Goal: Navigation & Orientation: Understand site structure

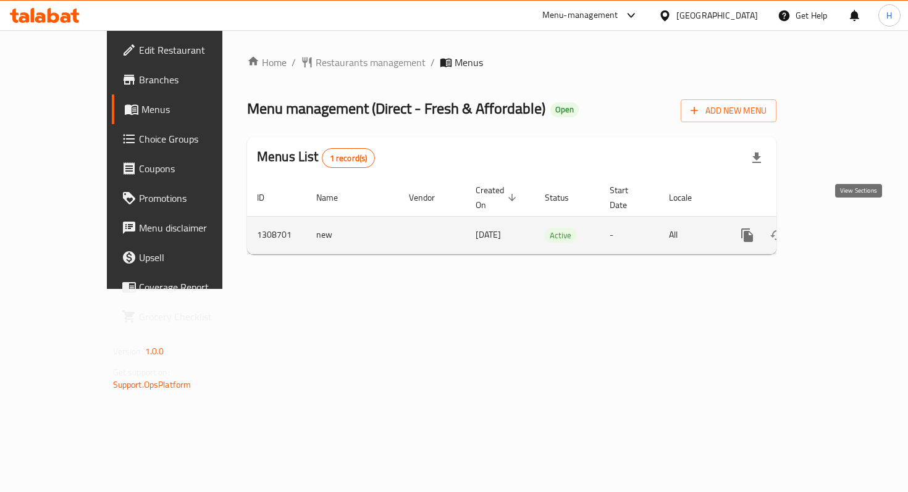
click at [844, 228] on icon "enhanced table" at bounding box center [836, 235] width 15 height 15
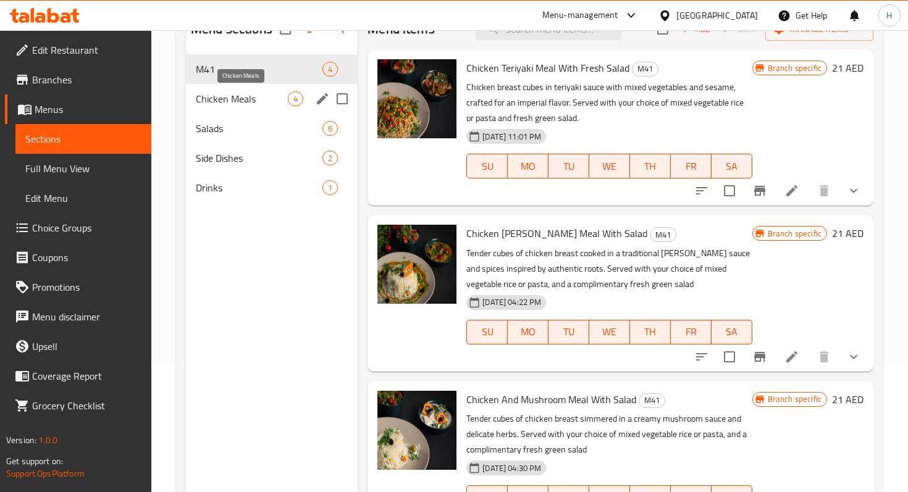
click at [274, 95] on span "Chicken Meals" at bounding box center [242, 98] width 92 height 15
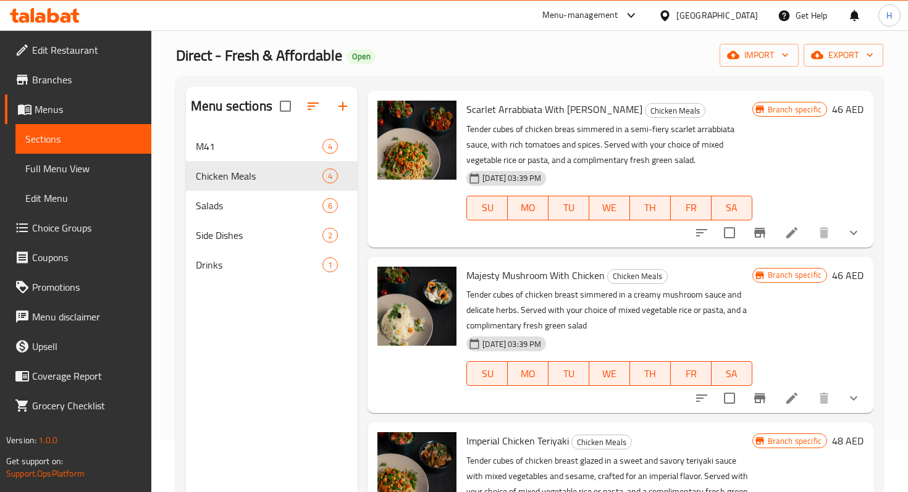
scroll to position [48, 0]
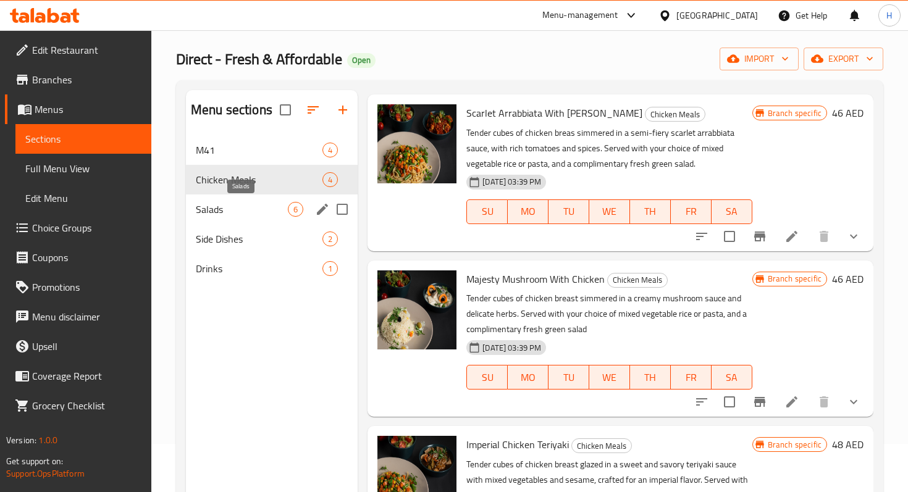
click at [250, 202] on span "Salads" at bounding box center [242, 209] width 92 height 15
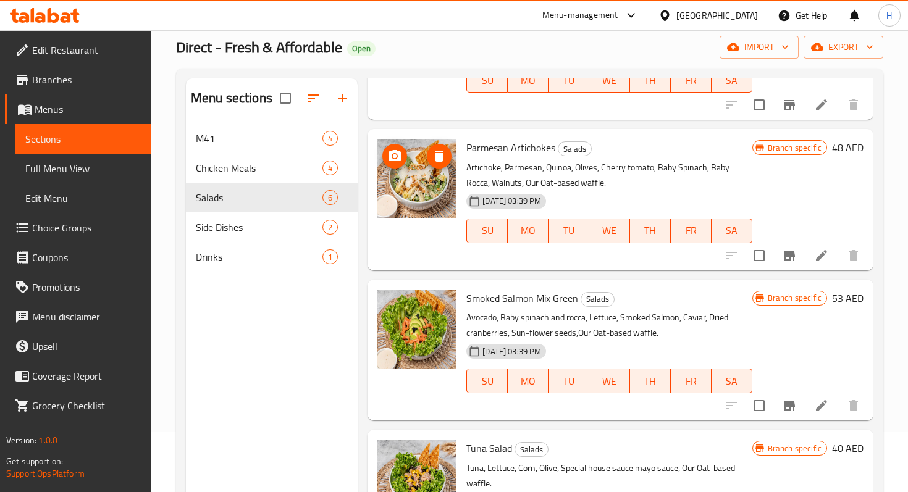
scroll to position [173, 0]
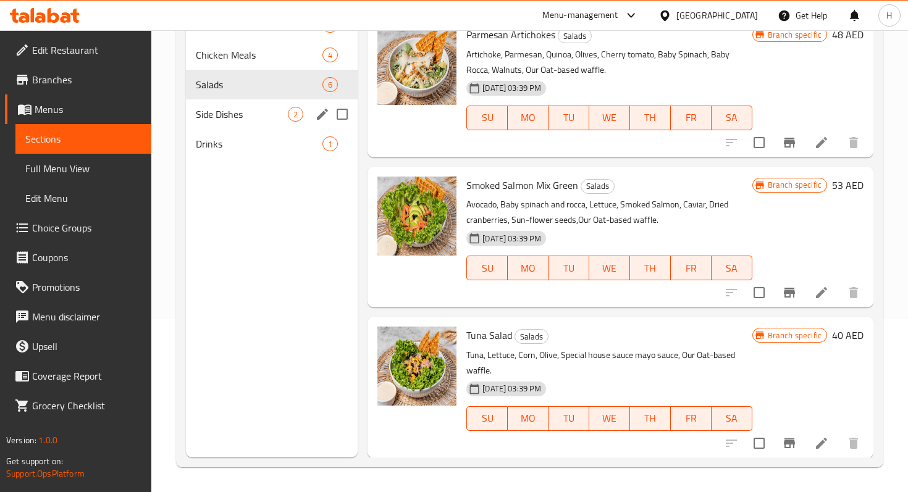
click at [232, 116] on span "Side Dishes" at bounding box center [242, 114] width 92 height 15
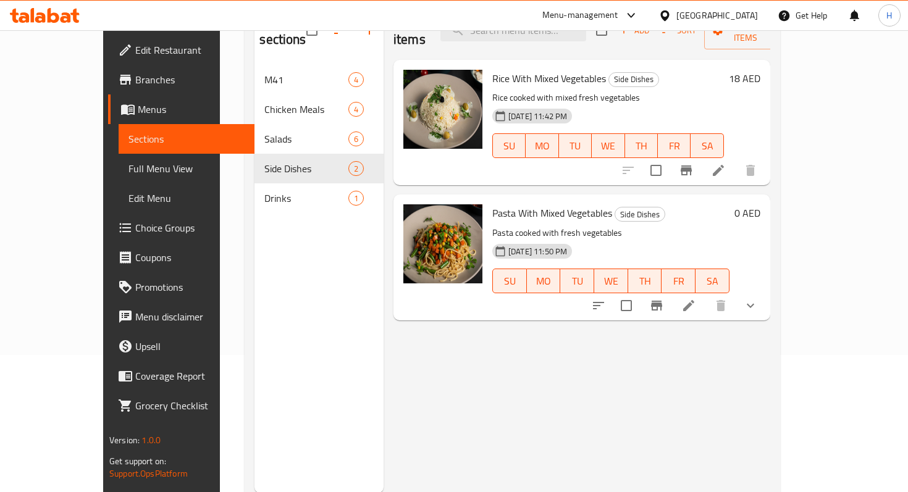
scroll to position [108, 0]
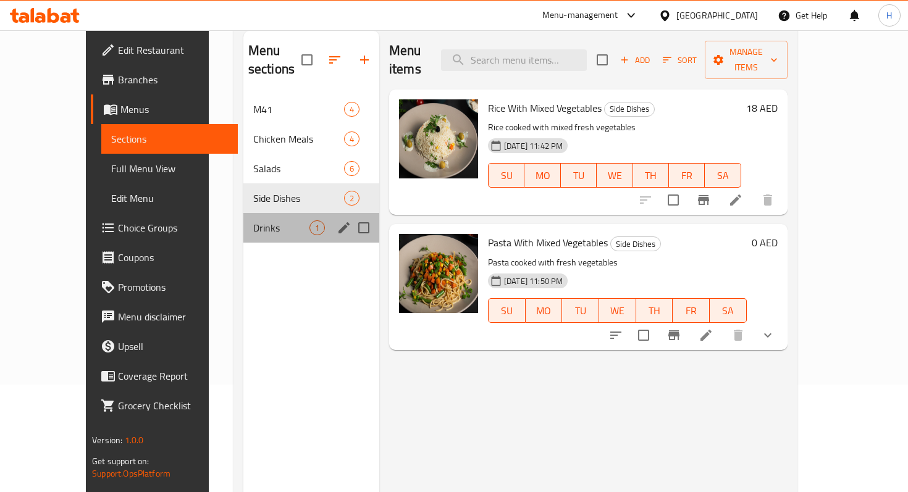
click at [247, 213] on div "Drinks 1" at bounding box center [311, 228] width 136 height 30
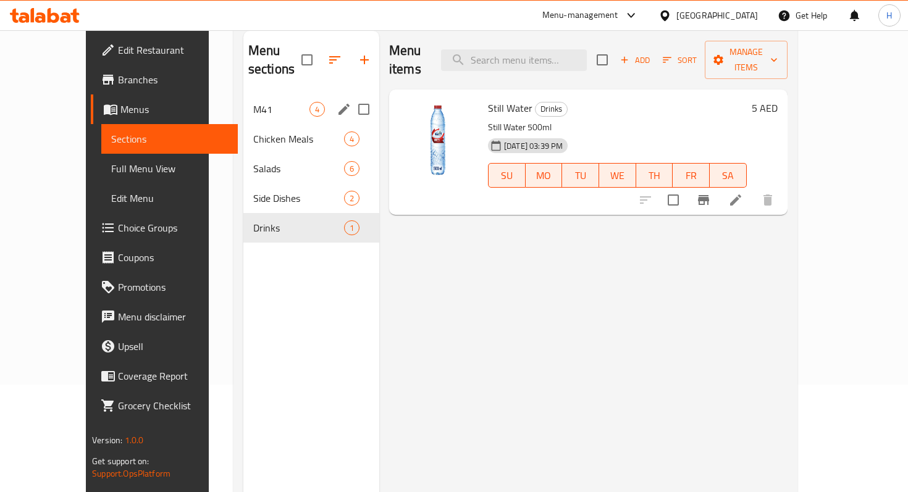
click at [253, 102] on span "M41" at bounding box center [281, 109] width 56 height 15
